Goal: Browse casually: Explore the website without a specific task or goal

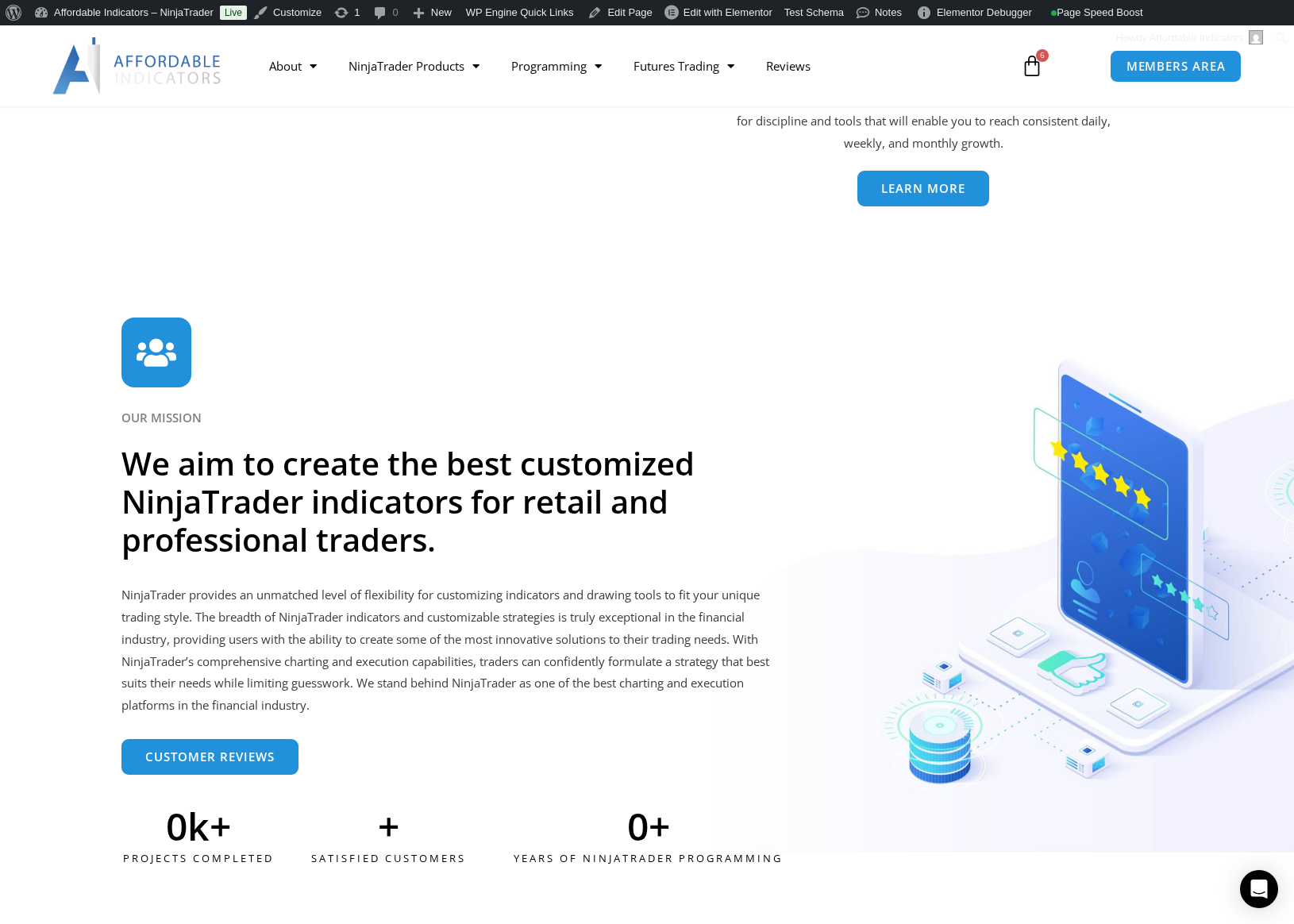
scroll to position [4384, 0]
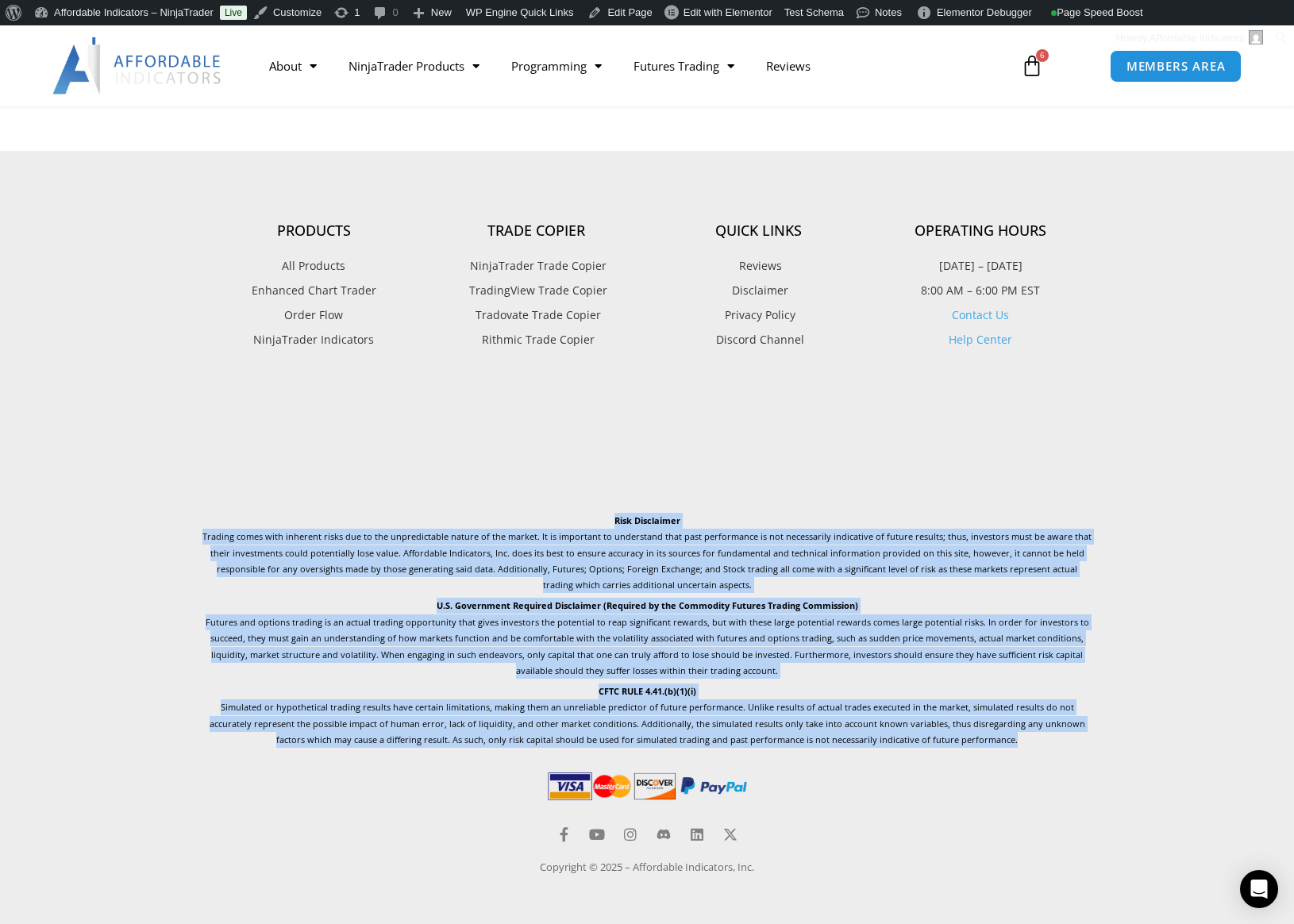
drag, startPoint x: 982, startPoint y: 743, endPoint x: 577, endPoint y: 522, distance: 461.4
click at [577, 522] on div "Risk Disclaimer Trading comes with inherent risks due to the unpredictable natu…" at bounding box center [646, 630] width 889 height 236
click at [577, 522] on p "Risk Disclaimer Trading comes with inherent risks due to the unpredictable natu…" at bounding box center [646, 552] width 889 height 81
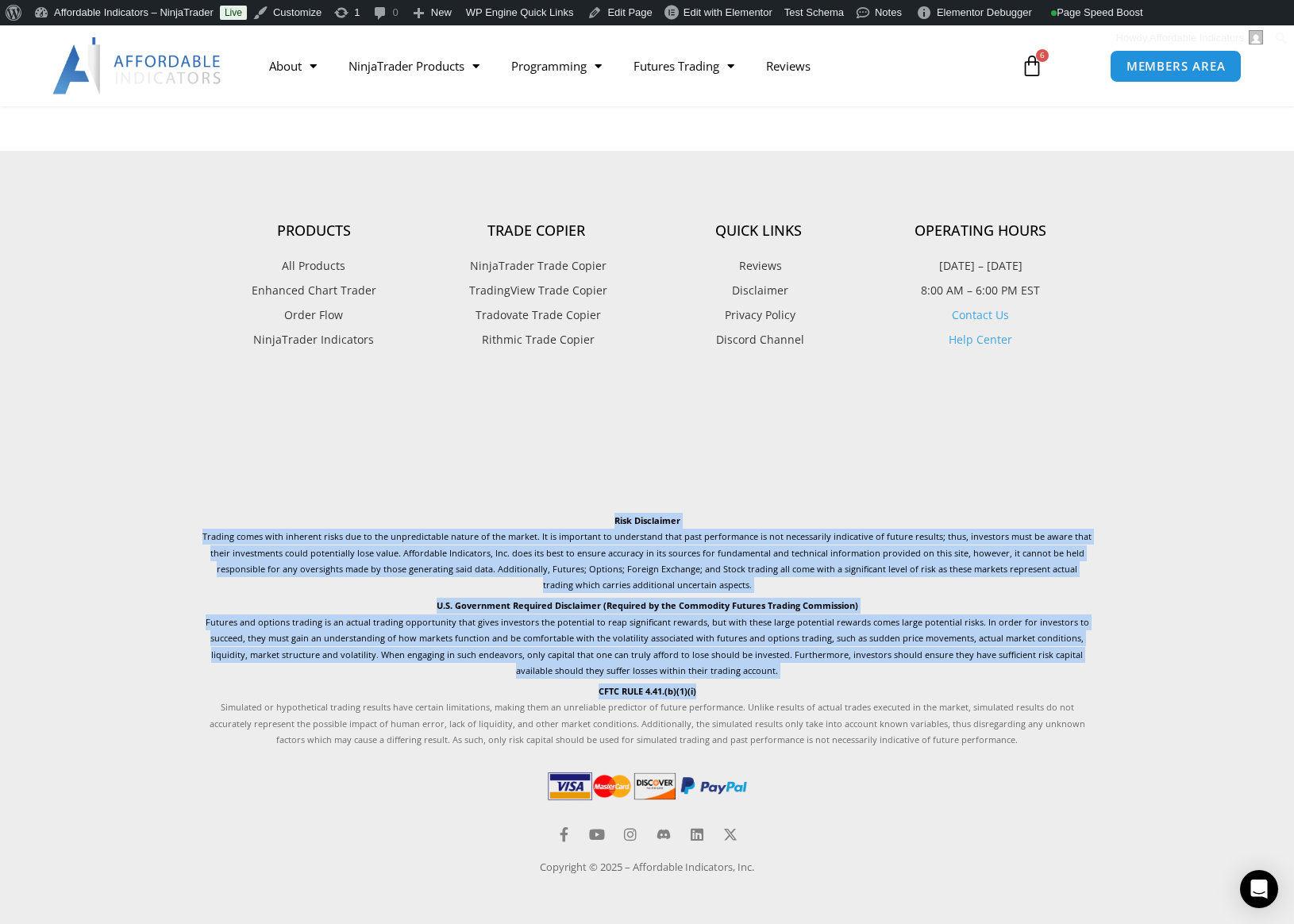
drag, startPoint x: 578, startPoint y: 513, endPoint x: 981, endPoint y: 686, distance: 438.6
click at [981, 686] on div "Risk Disclaimer Trading comes with inherent risks due to the unpredictable natu…" at bounding box center [646, 630] width 889 height 236
click at [981, 686] on p "CFTC RULE 4.41.(b)(1)(i) Simulated or hypothetical trading results have certain…" at bounding box center [646, 715] width 889 height 65
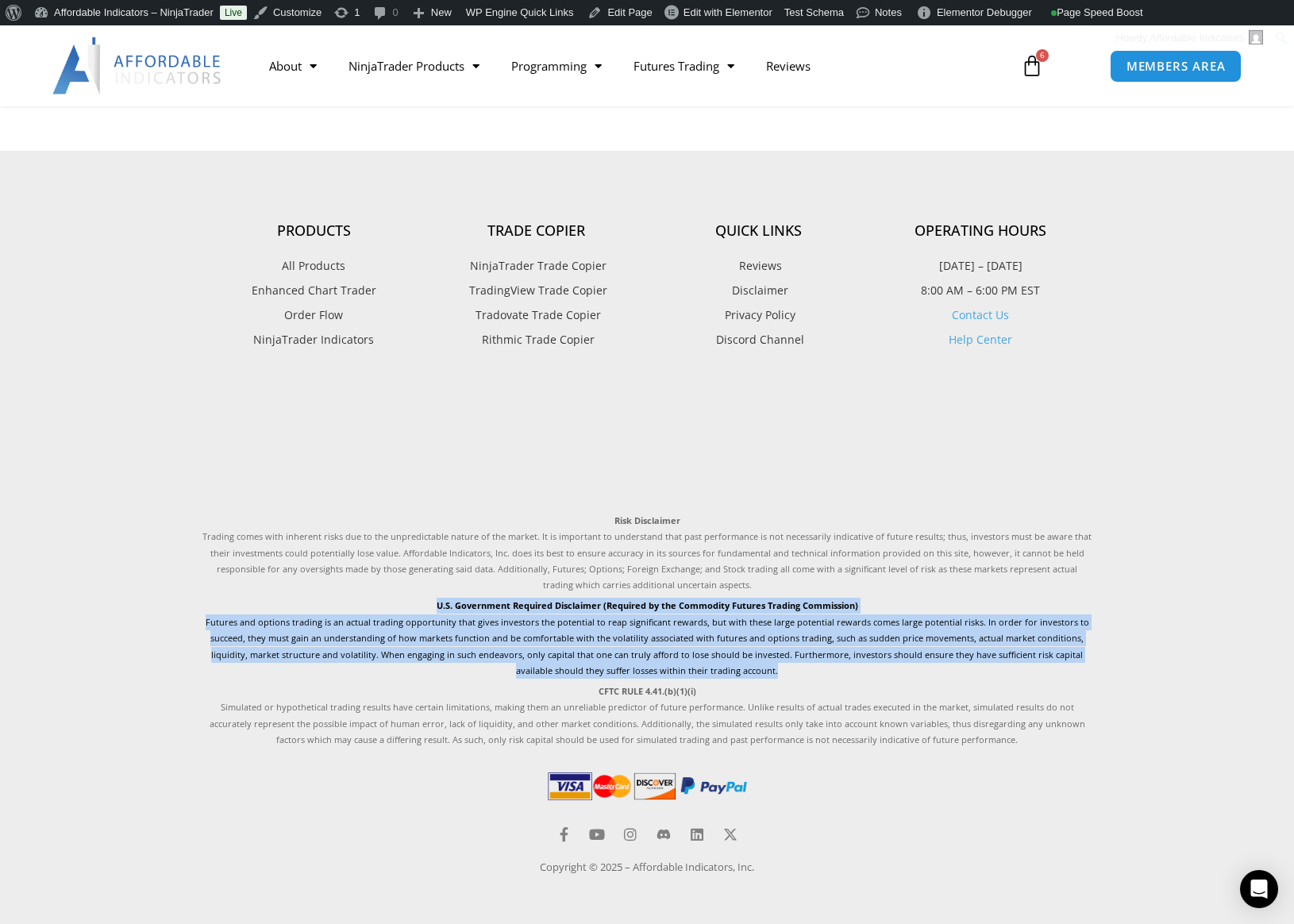
drag, startPoint x: 918, startPoint y: 673, endPoint x: 359, endPoint y: 599, distance: 563.9
click at [359, 599] on p "U.S. Government Required Disclaimer (Required by the Commodity Futures Trading …" at bounding box center [646, 637] width 889 height 81
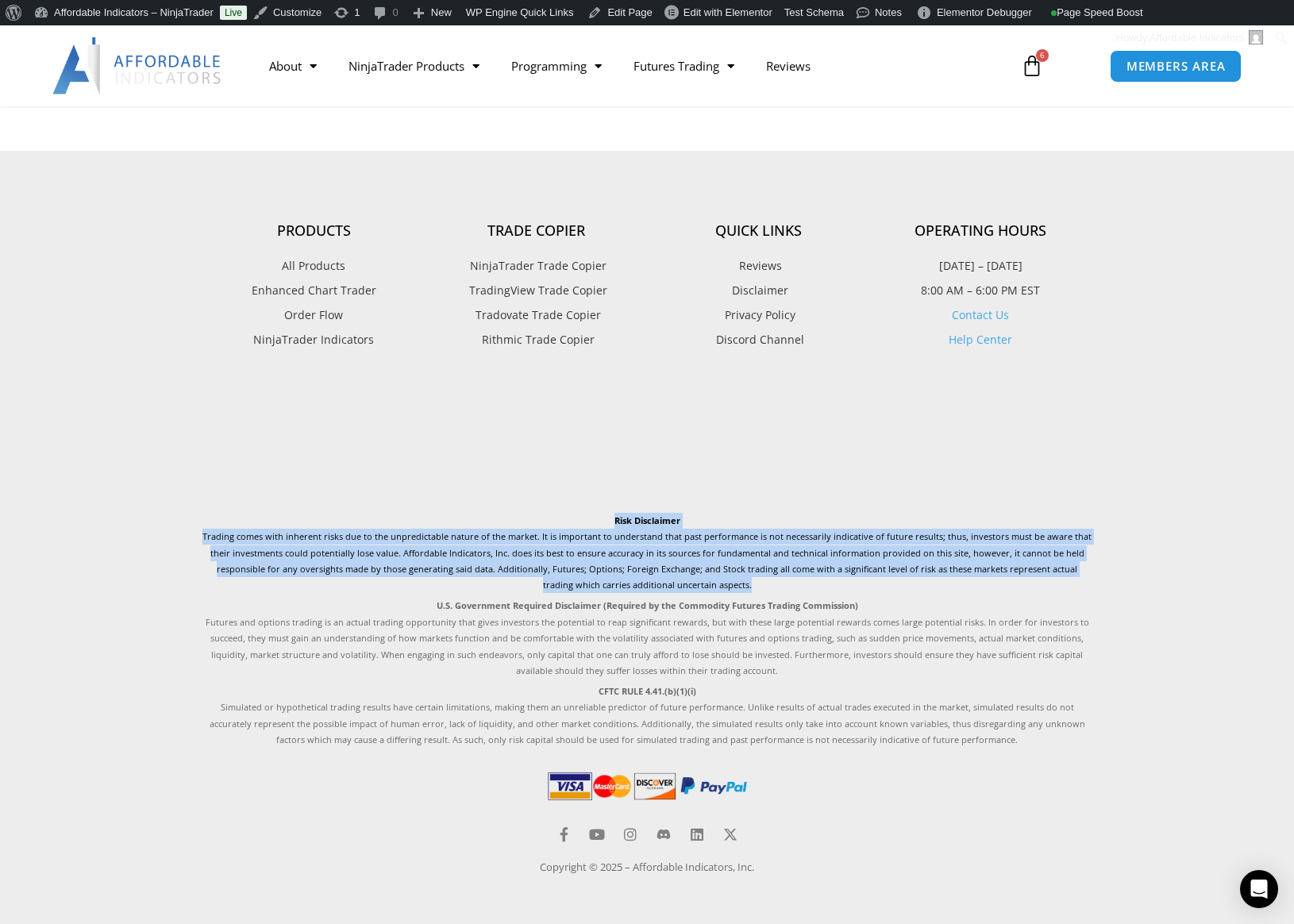
drag, startPoint x: 555, startPoint y: 521, endPoint x: 789, endPoint y: 591, distance: 244.2
click at [789, 591] on p "Risk Disclaimer Trading comes with inherent risks due to the unpredictable natu…" at bounding box center [646, 552] width 889 height 81
drag, startPoint x: 797, startPoint y: 591, endPoint x: 520, endPoint y: 520, distance: 286.0
click at [520, 520] on p "Risk Disclaimer Trading comes with inherent risks due to the unpredictable natu…" at bounding box center [646, 552] width 889 height 81
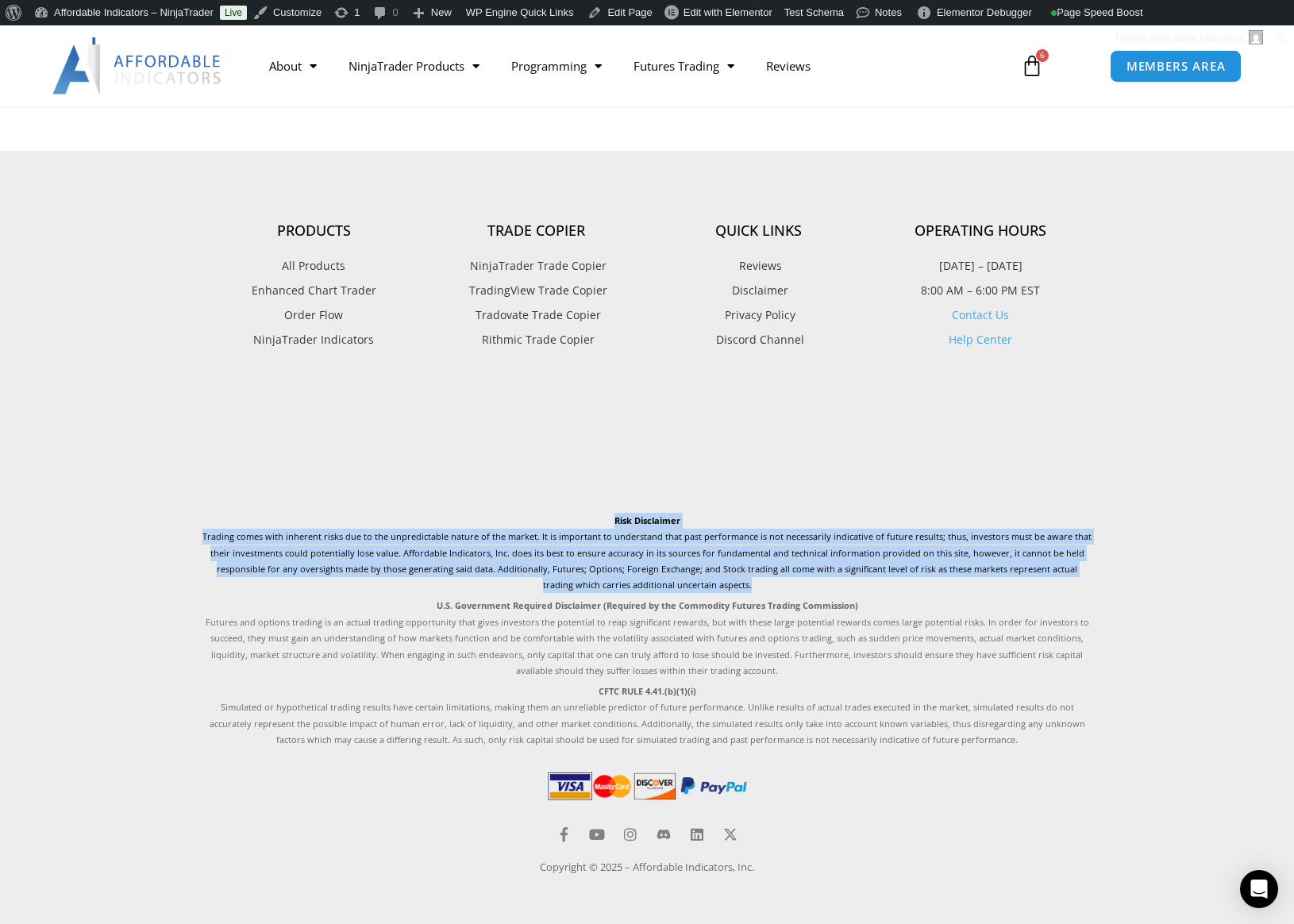
click at [520, 520] on p "Risk Disclaimer Trading comes with inherent risks due to the unpredictable natu…" at bounding box center [646, 552] width 889 height 81
drag, startPoint x: 542, startPoint y: 520, endPoint x: 753, endPoint y: 589, distance: 222.0
click at [753, 589] on p "Risk Disclaimer Trading comes with inherent risks due to the unpredictable natu…" at bounding box center [646, 552] width 889 height 81
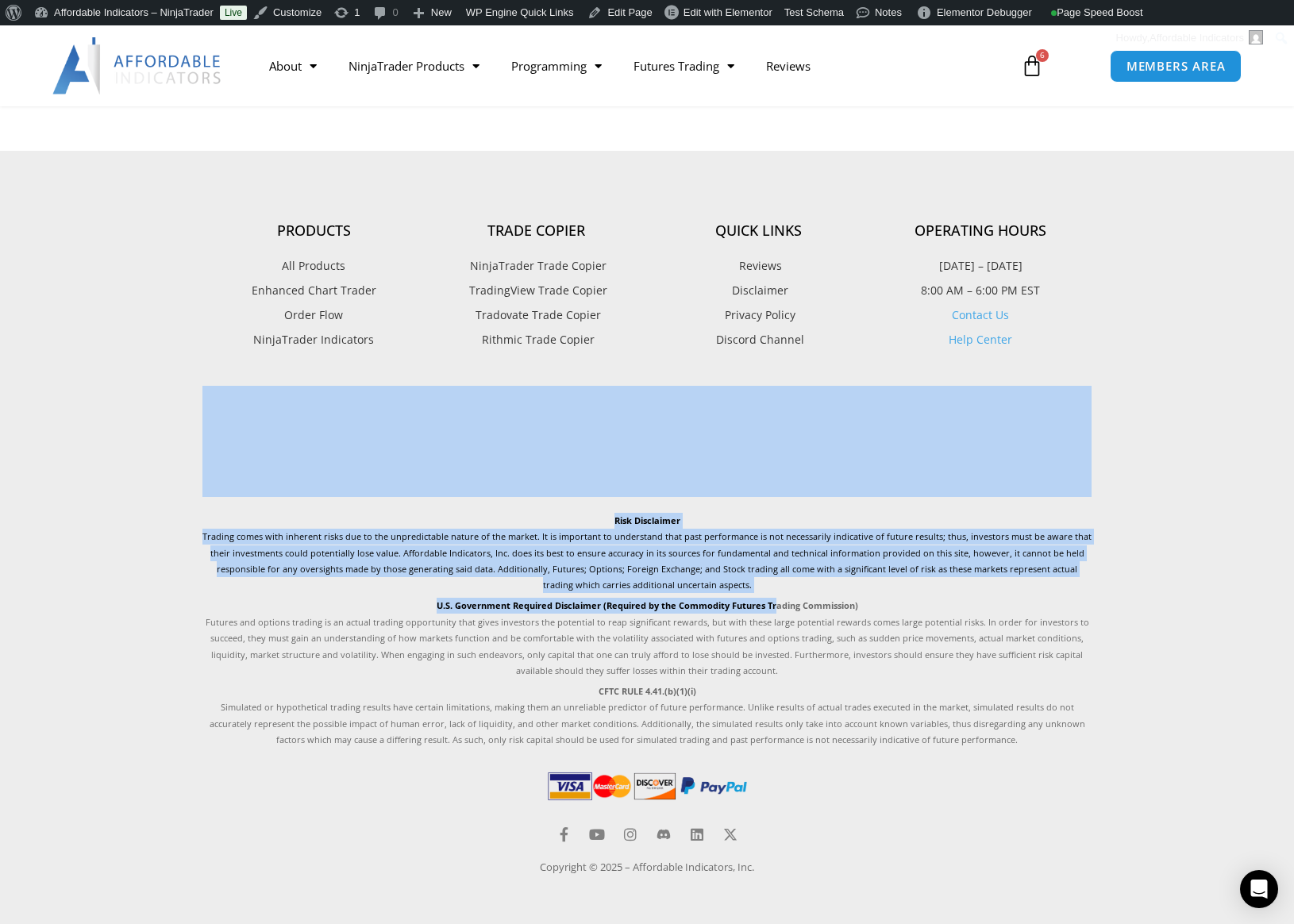
drag, startPoint x: 773, startPoint y: 593, endPoint x: 514, endPoint y: 503, distance: 274.2
click at [514, 503] on div "Products All Products Enhanced Chart Trader Order Flow NinjaTrader Indicators T…" at bounding box center [646, 521] width 905 height 725
